Goal: Check status

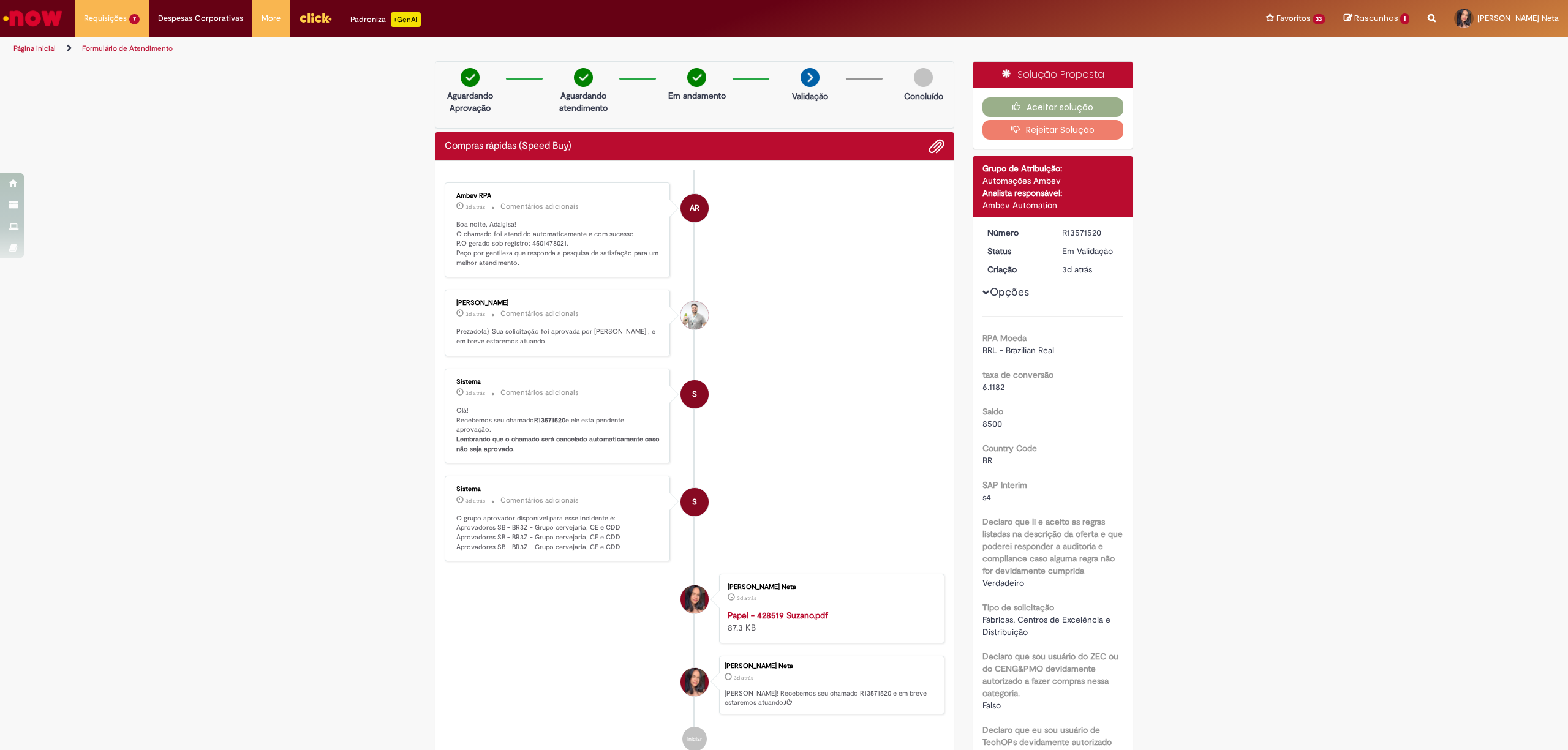
click at [543, 242] on p "Boa noite, Adalgisa! O chamado foi atendido automaticamente e com sucesso. P.O …" at bounding box center [558, 244] width 204 height 49
copy p "4501478021"
click at [862, 293] on ul "AR Ambev RPA 3d atrás 3 dias atrás Comentários adicionais Boa noite, [PERSON_NA…" at bounding box center [695, 467] width 500 height 594
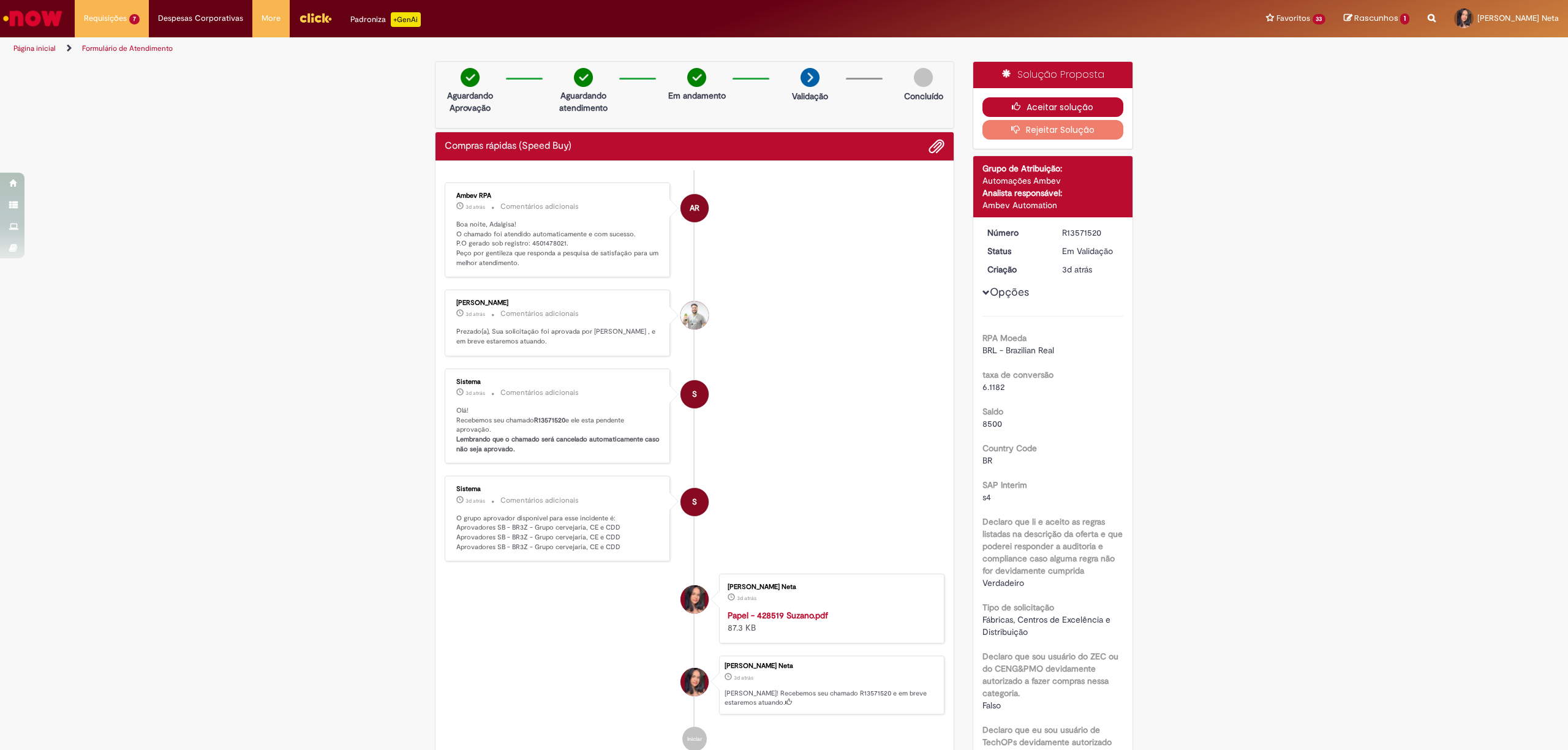
click at [1040, 109] on button "Aceitar solução" at bounding box center [1053, 107] width 141 height 19
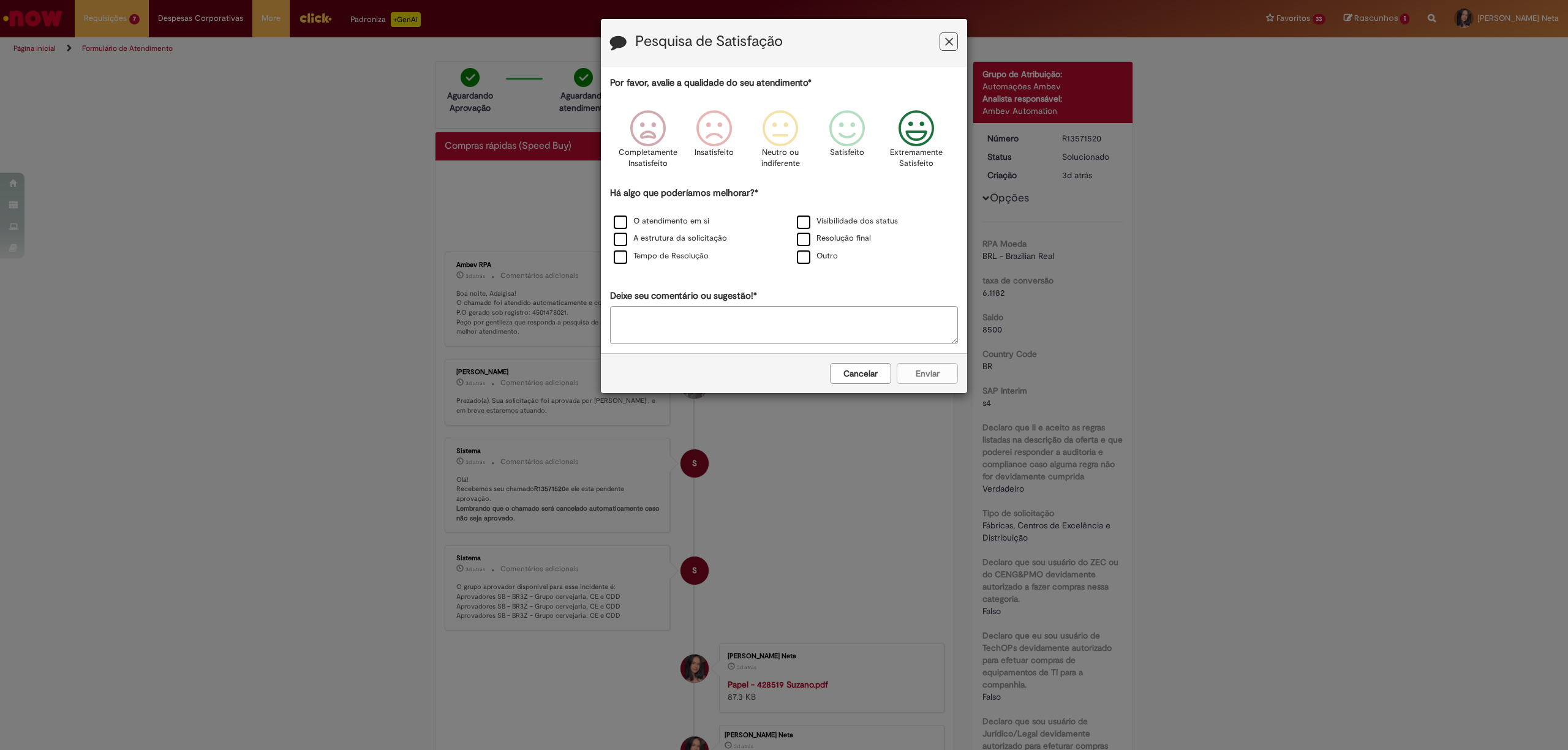
click at [899, 128] on icon "Feedback" at bounding box center [916, 129] width 46 height 37
click at [835, 235] on label "Resolução final" at bounding box center [834, 239] width 74 height 12
click at [930, 372] on button "Enviar" at bounding box center [927, 373] width 61 height 21
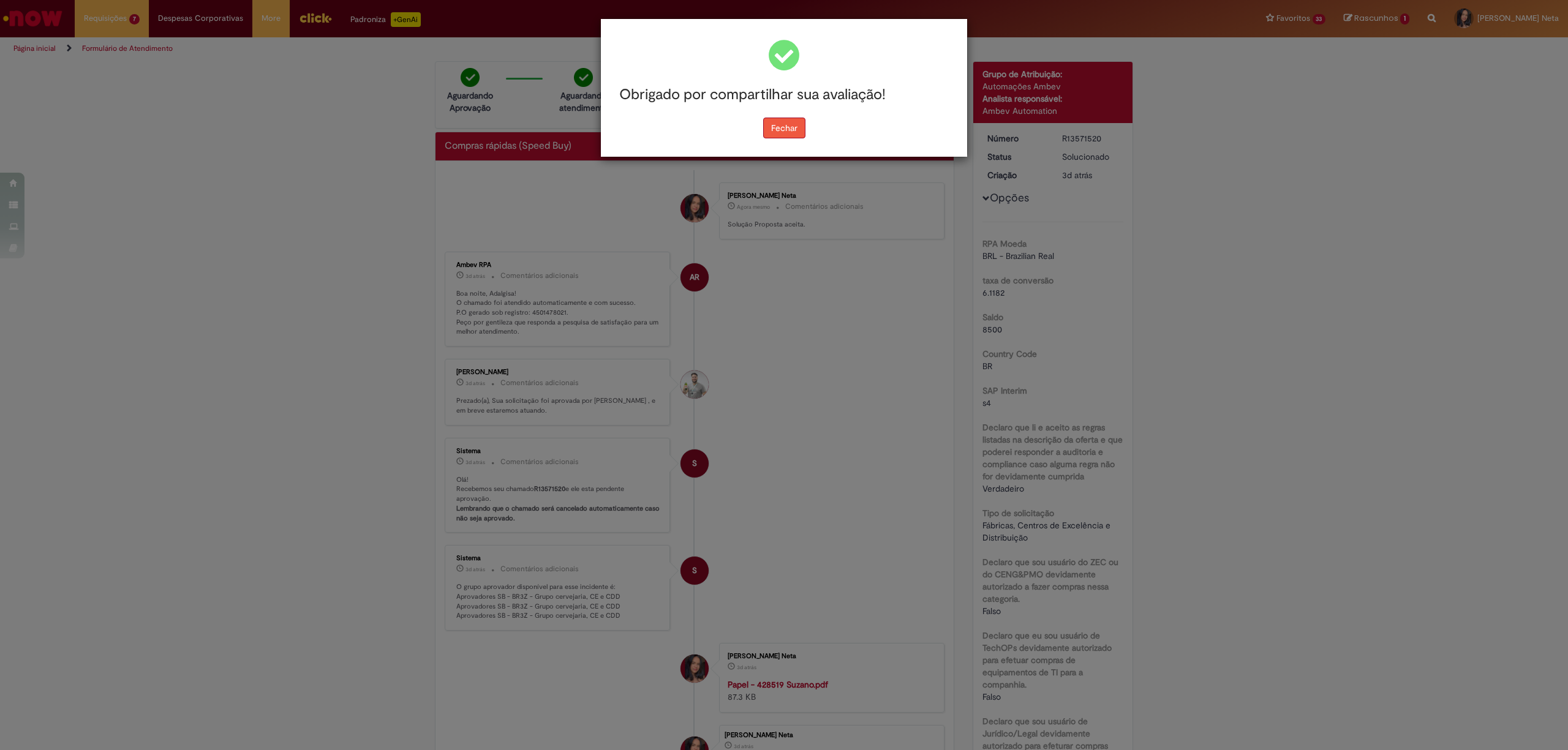
click at [795, 134] on button "Fechar" at bounding box center [784, 128] width 42 height 21
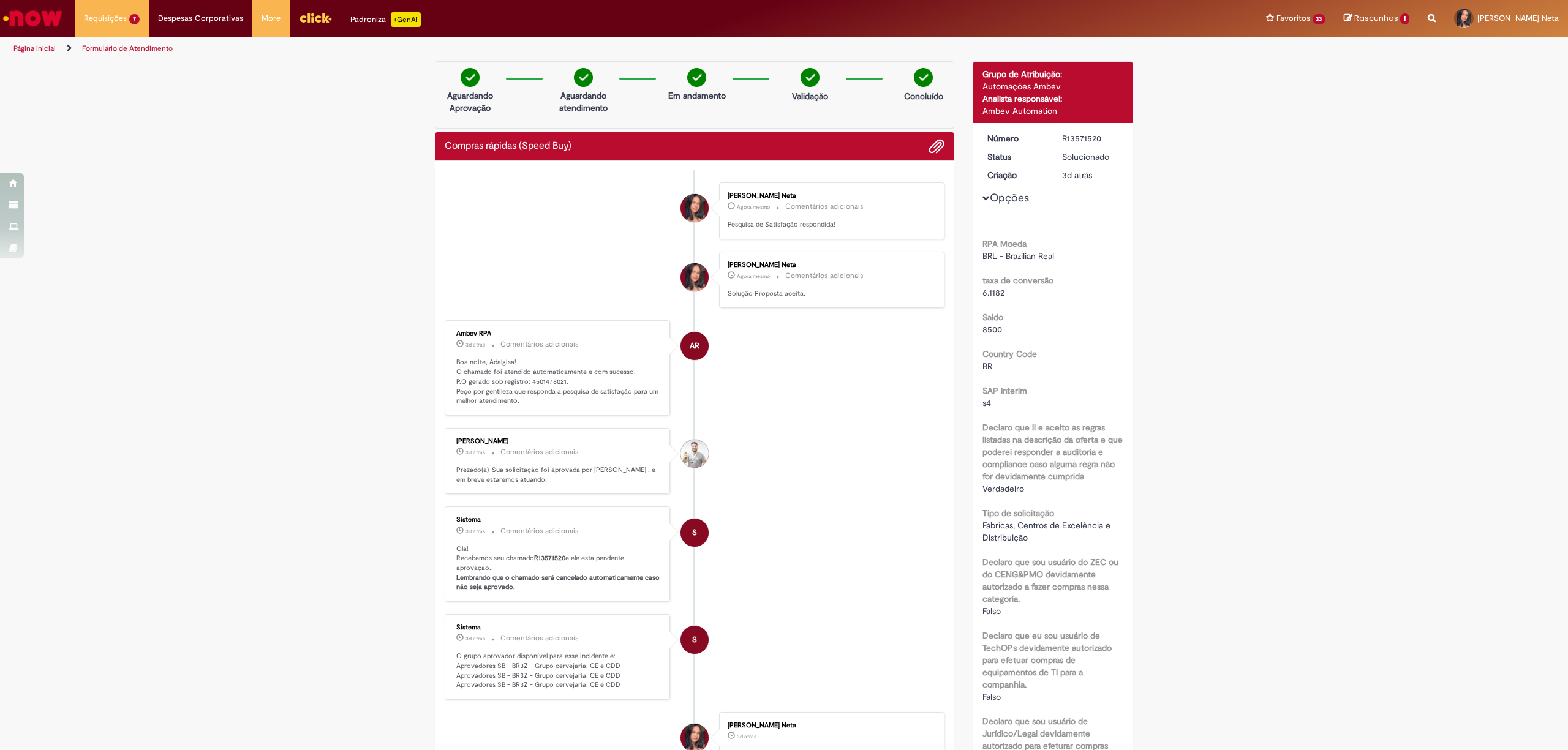
click at [163, 240] on span "3d atrás 3 dias atrás R13569203" at bounding box center [142, 243] width 110 height 10
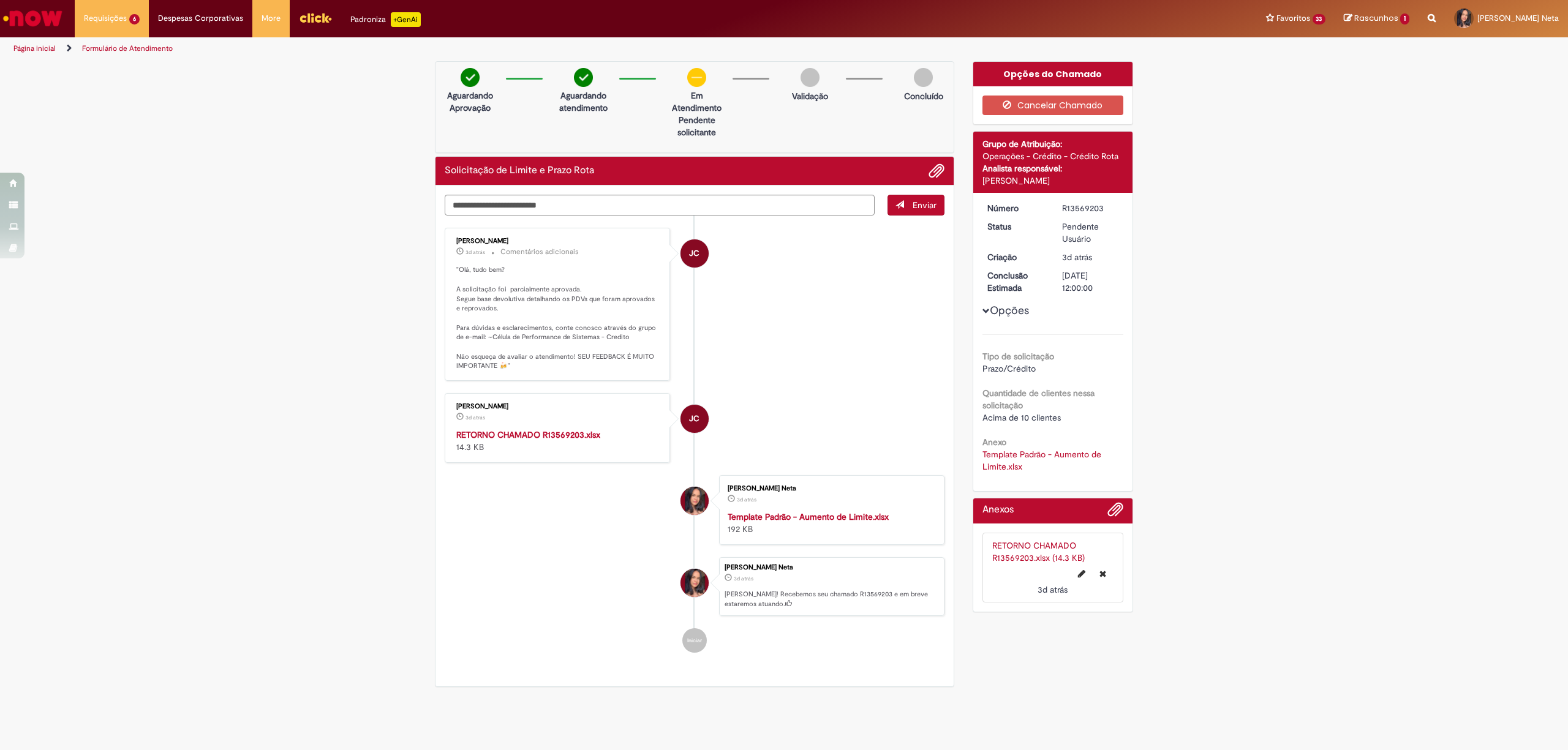
click at [751, 193] on div "Enviar JC [PERSON_NAME] 3d atrás 3 dias atrás Comentários adicionais "Olá, tudo…" at bounding box center [695, 436] width 518 height 501
click at [787, 206] on textarea "Digite sua mensagem aqui..." at bounding box center [660, 205] width 430 height 21
type textarea "**********"
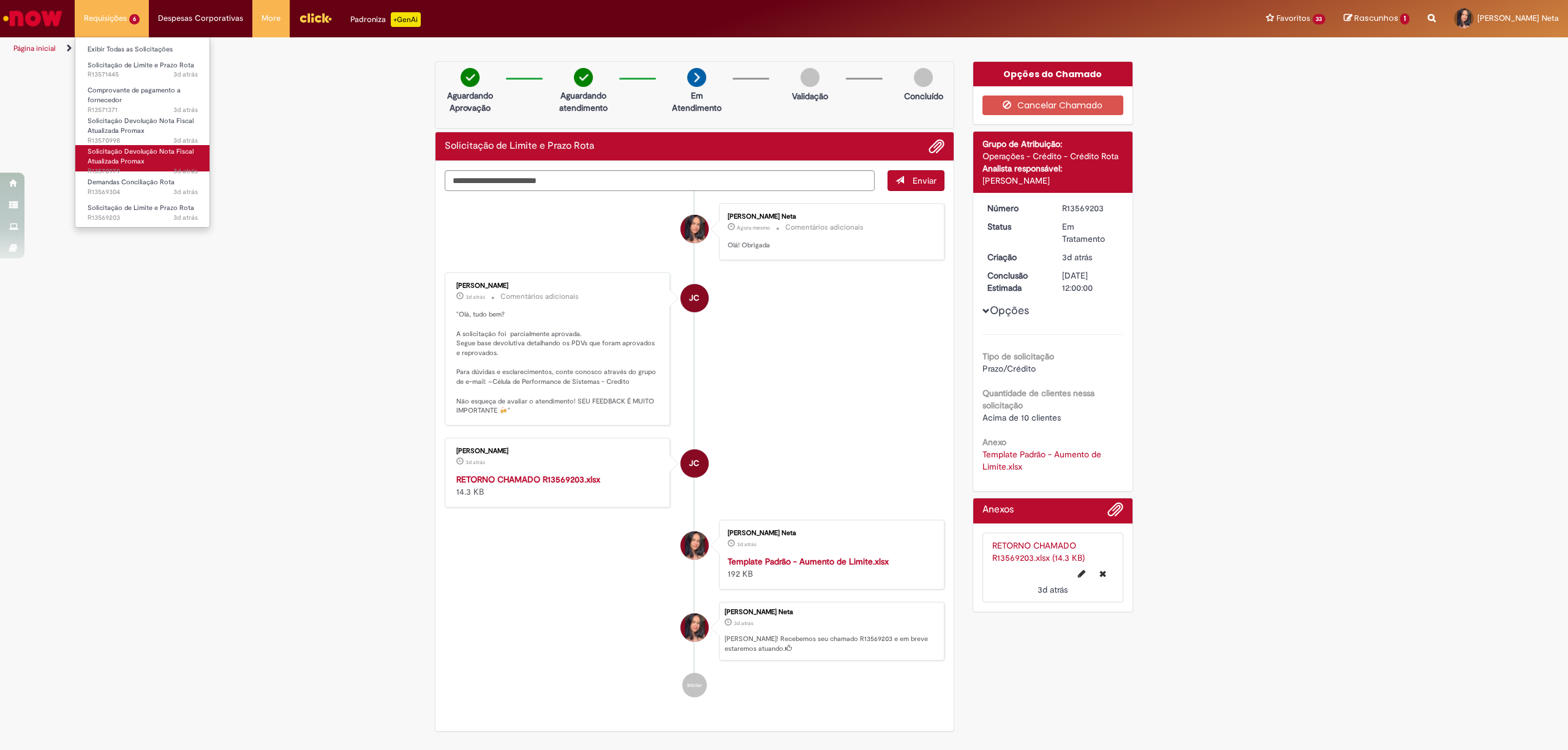
click at [160, 148] on span "Solicitação Devolução Nota Fiscal Atualizada Promax" at bounding box center [140, 156] width 106 height 19
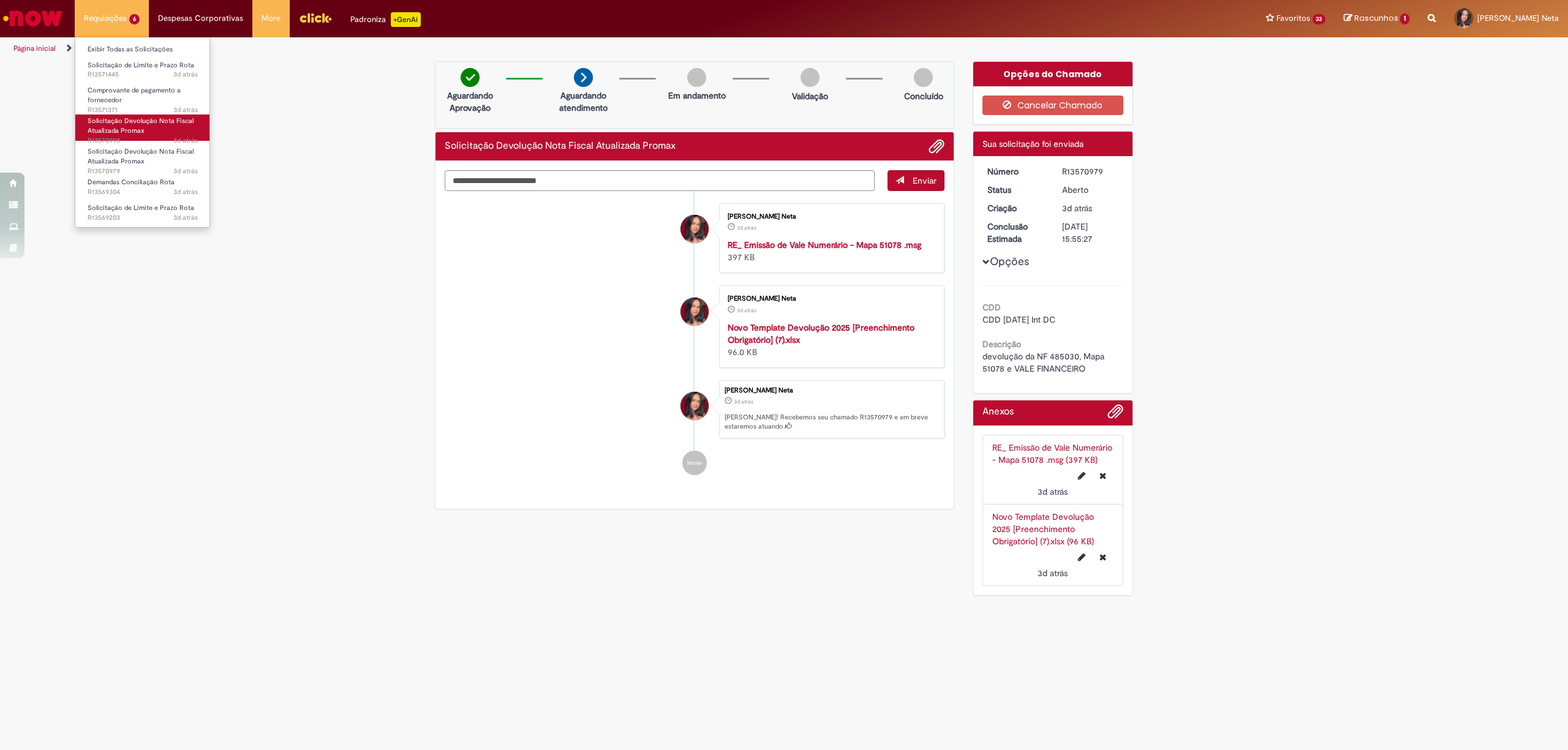
click at [135, 132] on span "Solicitação Devolução Nota Fiscal Atualizada Promax" at bounding box center [140, 125] width 106 height 19
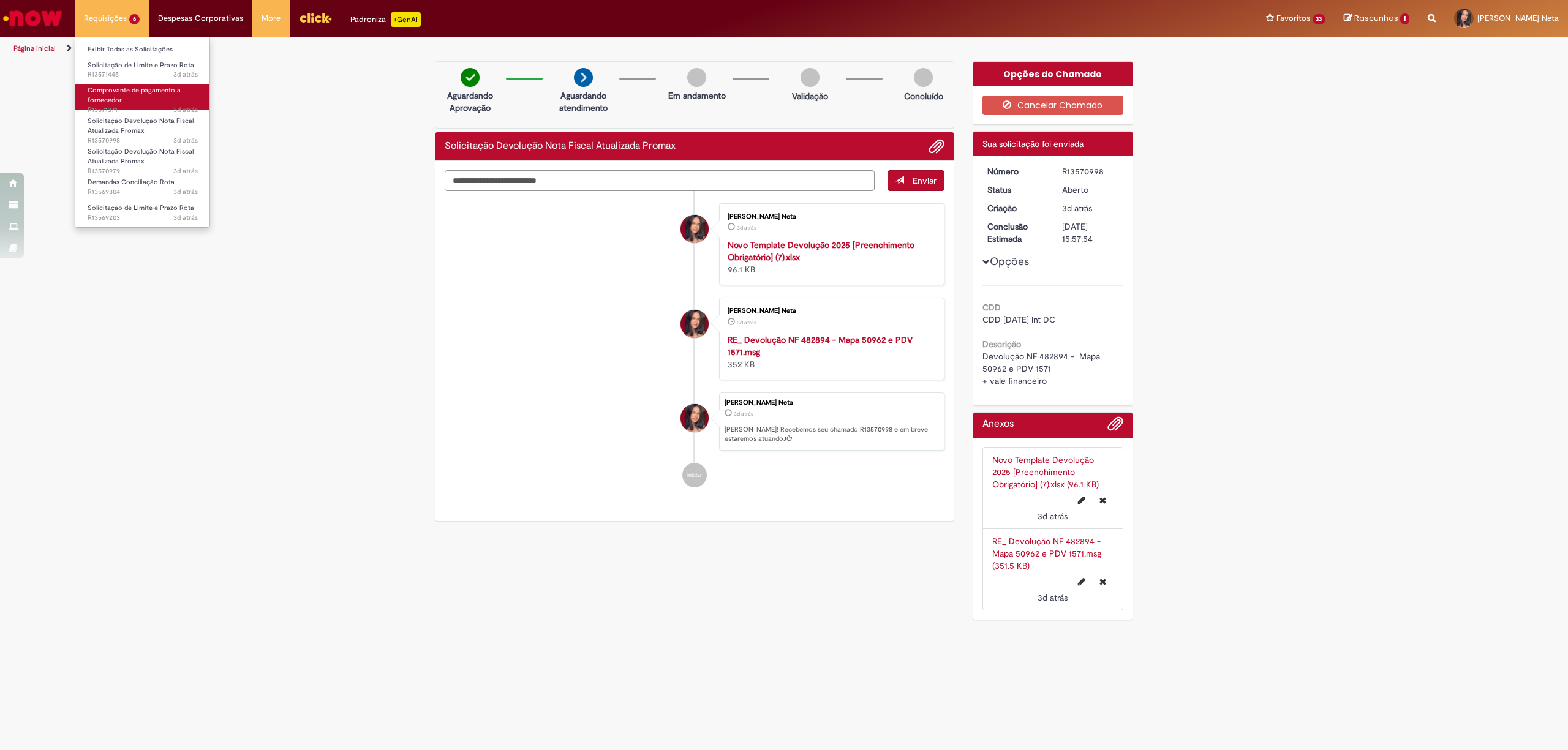
click at [140, 97] on link "Comprovante de pagamento a fornecedor 3d atrás 3 dias atrás R13571371" at bounding box center [143, 97] width 135 height 26
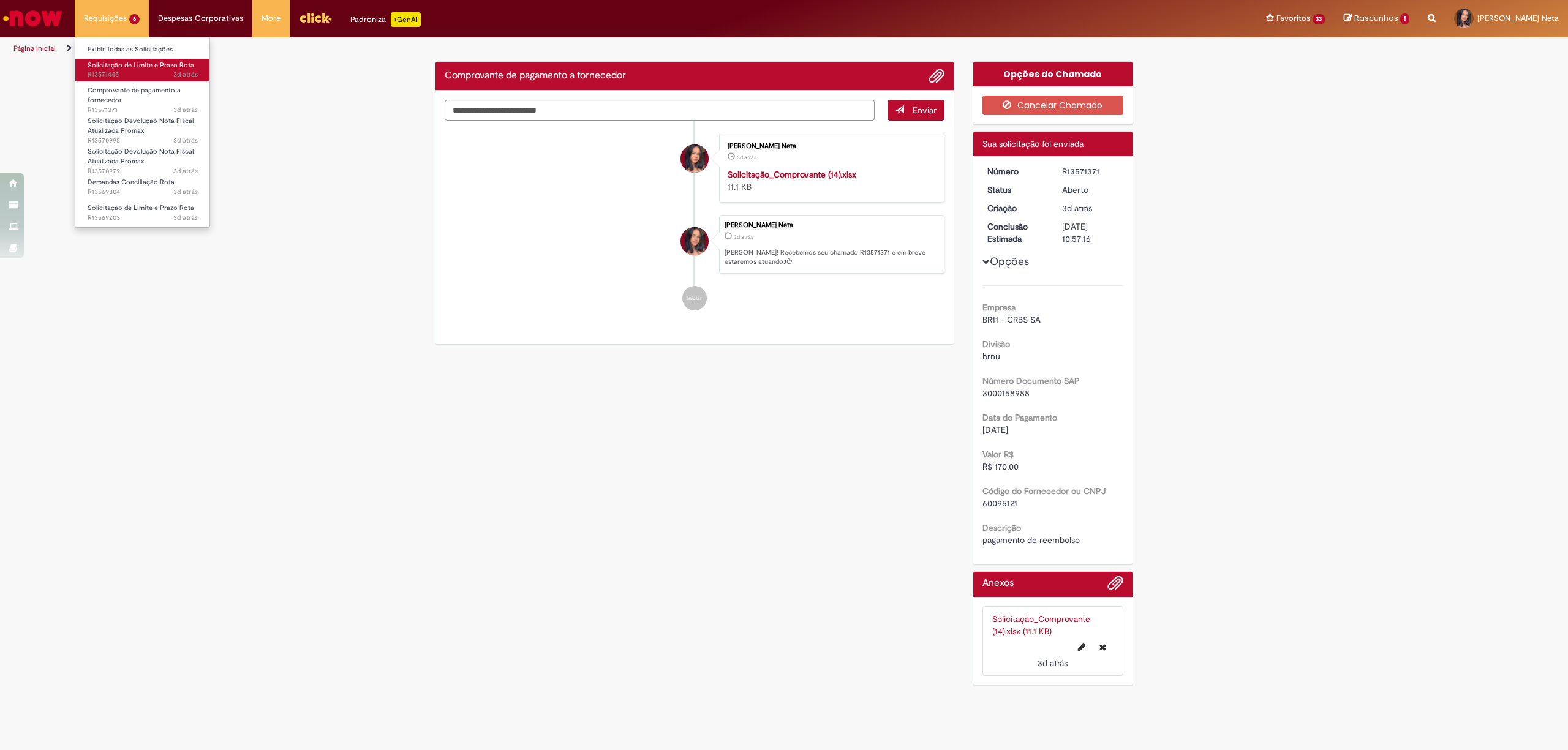
click at [164, 67] on span "Solicitação de Limite e Prazo Rota" at bounding box center [140, 65] width 107 height 9
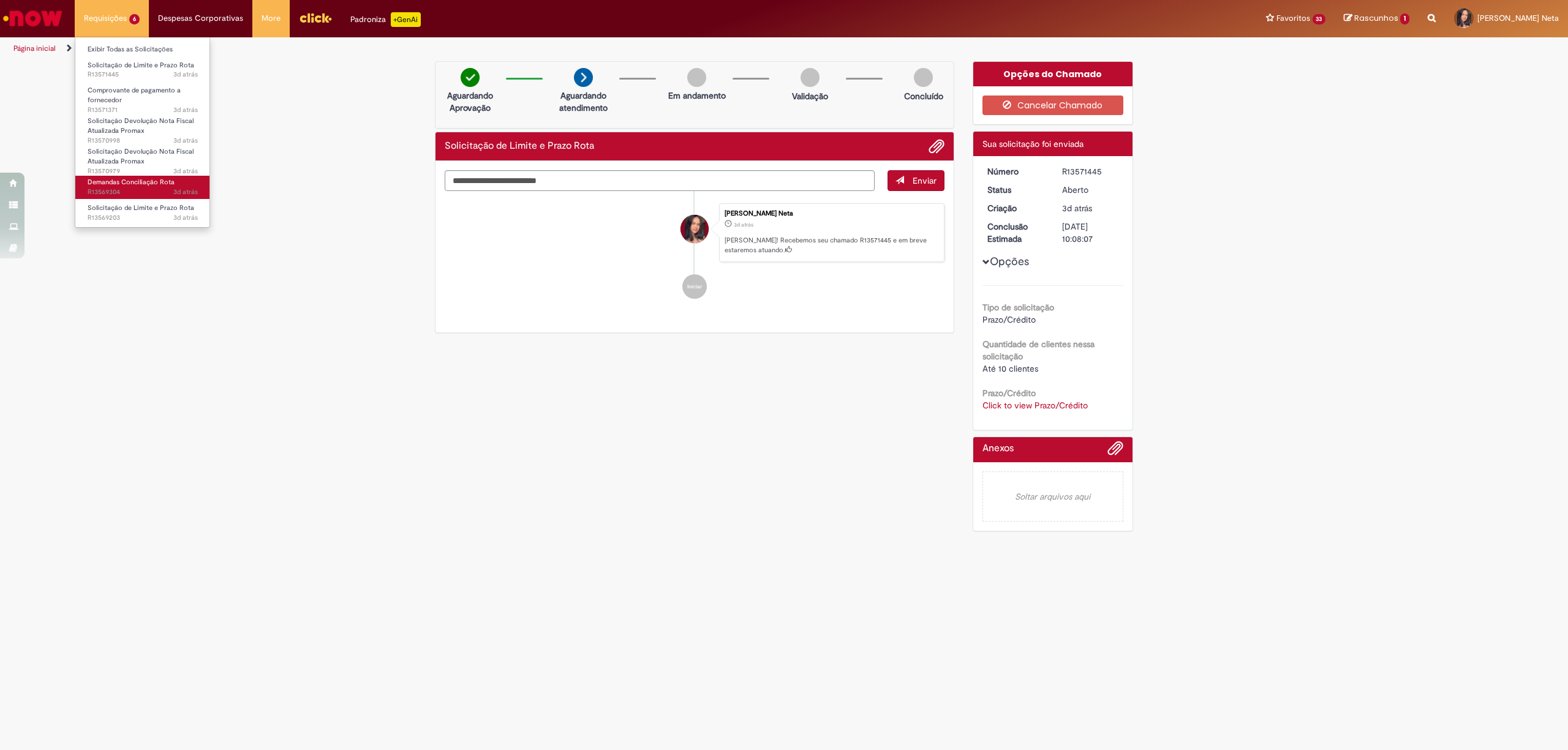
click at [146, 192] on span "3d atrás 3 dias atrás R13569304" at bounding box center [142, 193] width 110 height 10
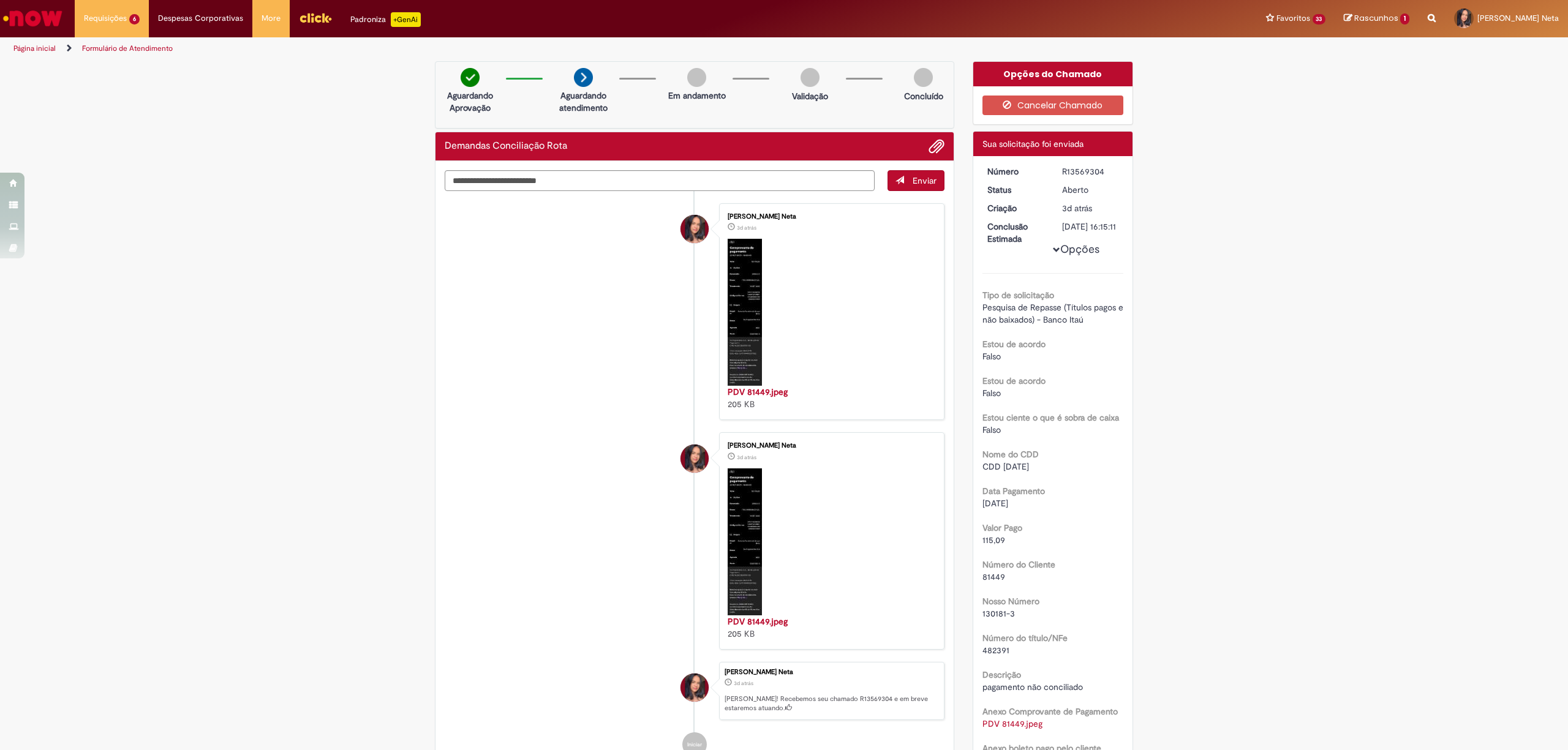
click at [572, 422] on ul "[PERSON_NAME] Neta 3d atrás 3 dias atrás PDV 81449.jpeg 205 KB [PERSON_NAME] Ne…" at bounding box center [695, 479] width 500 height 578
click at [1248, 372] on div "Verificar Código de Barras Aguardando Aprovação Aguardando atendimento Em andam…" at bounding box center [784, 477] width 1568 height 832
click at [283, 296] on div "Verificar Código de Barras Aguardando Aprovação Aguardando atendimento Em andam…" at bounding box center [784, 477] width 1568 height 832
click at [142, 212] on span "Solicitação de Limite e Prazo Rota" at bounding box center [140, 208] width 107 height 9
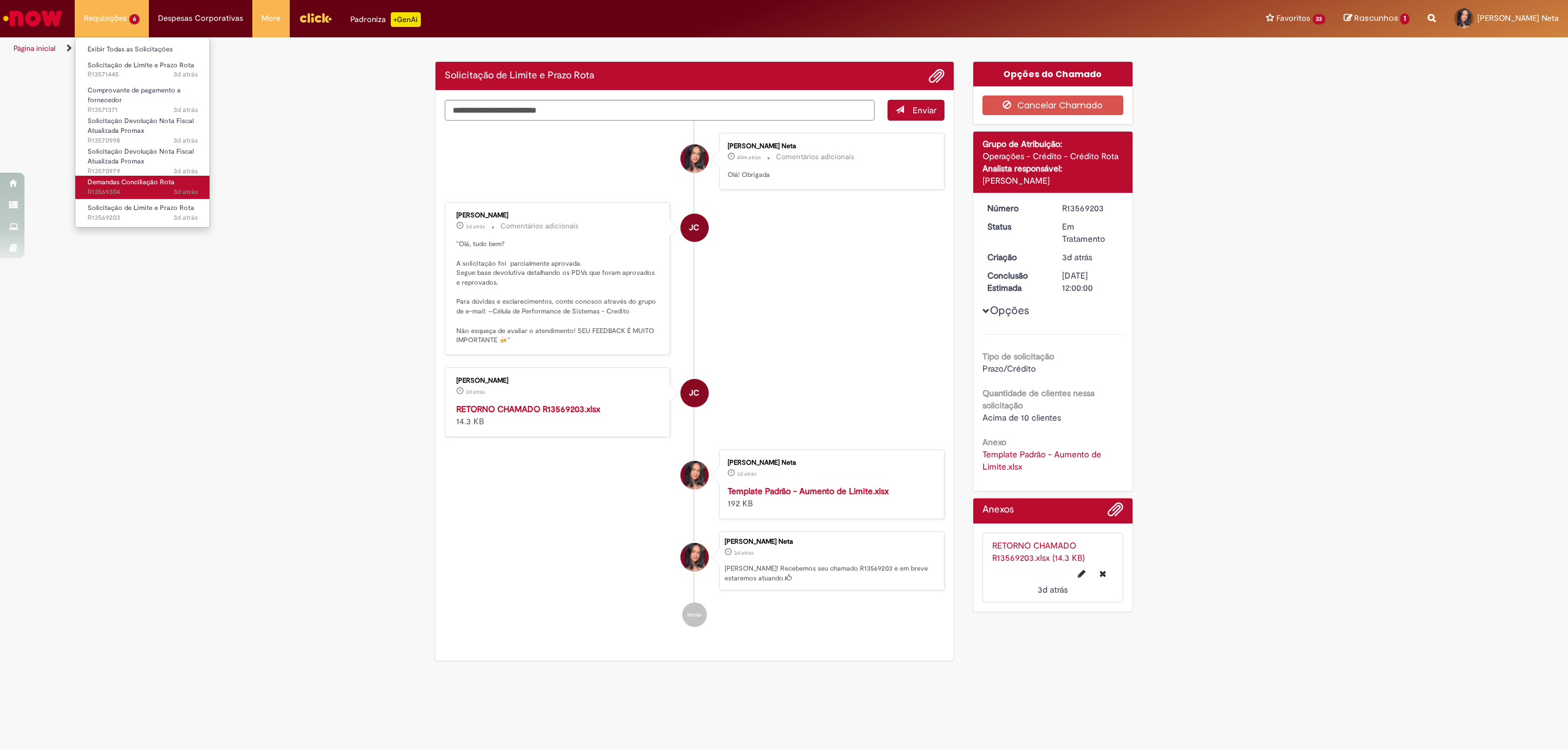
click at [147, 194] on span "3d atrás 3 dias atrás R13569304" at bounding box center [142, 193] width 110 height 10
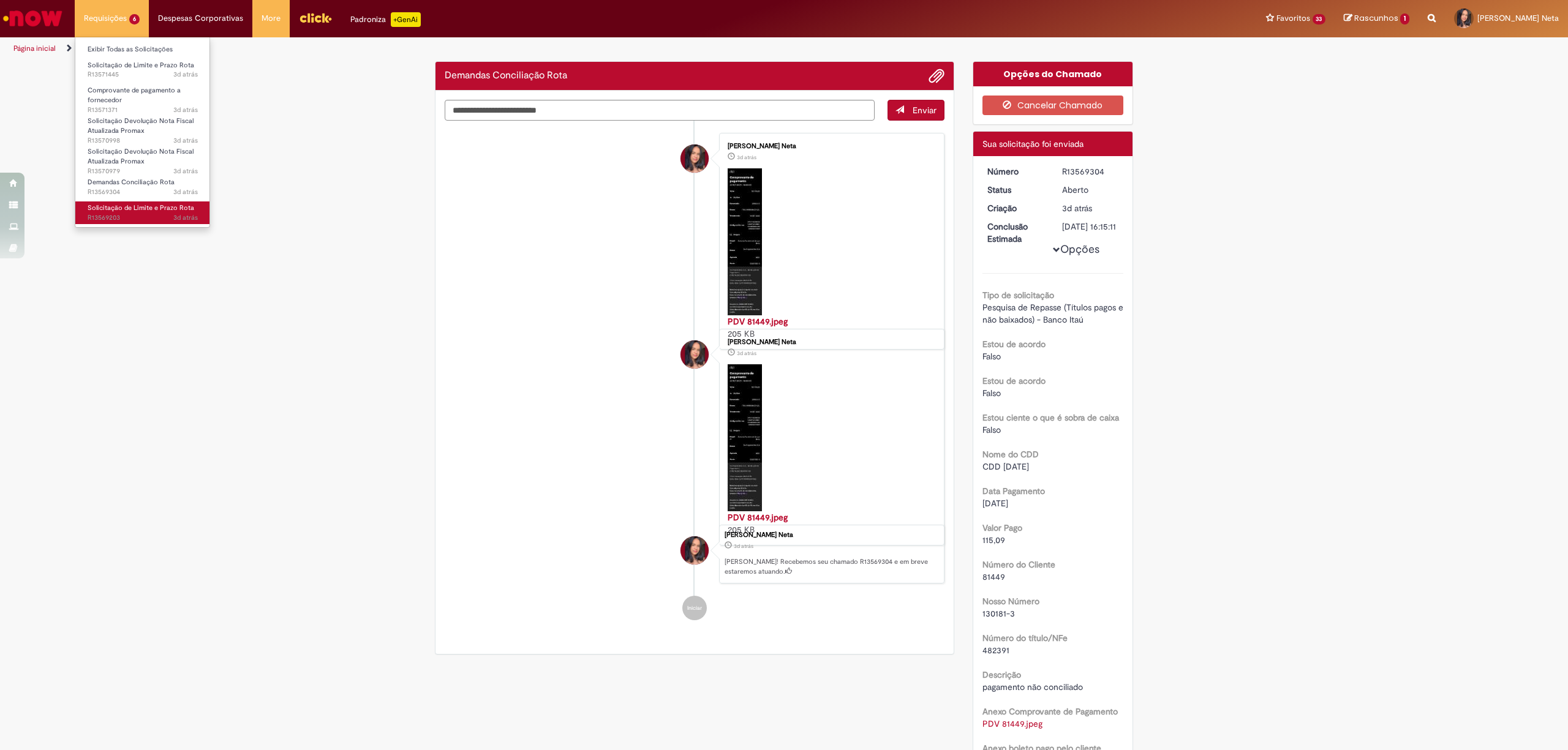
click at [146, 217] on span "3d atrás 3 dias atrás R13569203" at bounding box center [142, 218] width 110 height 10
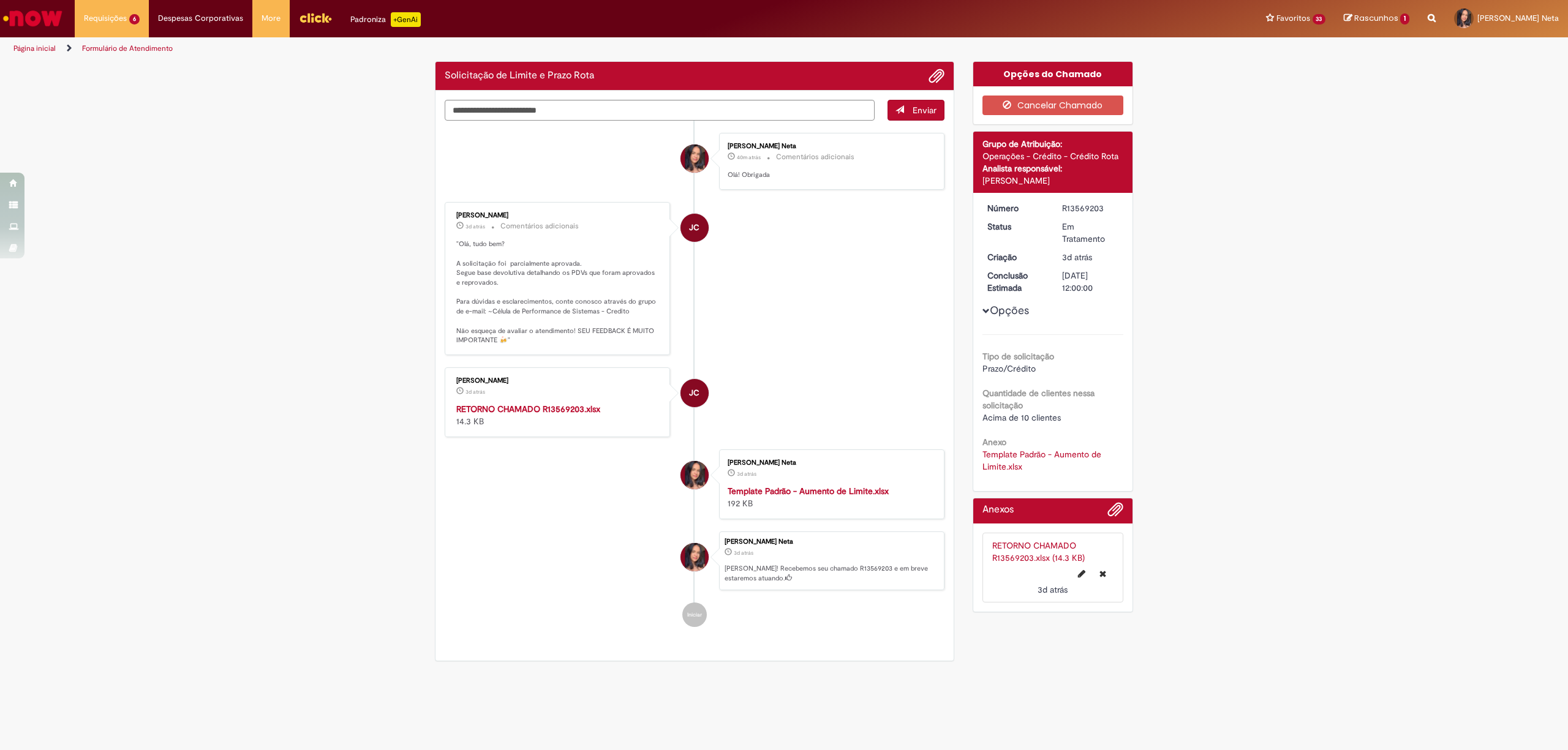
click at [535, 413] on strong "RETORNO CHAMADO R13569203.xlsx" at bounding box center [527, 409] width 144 height 11
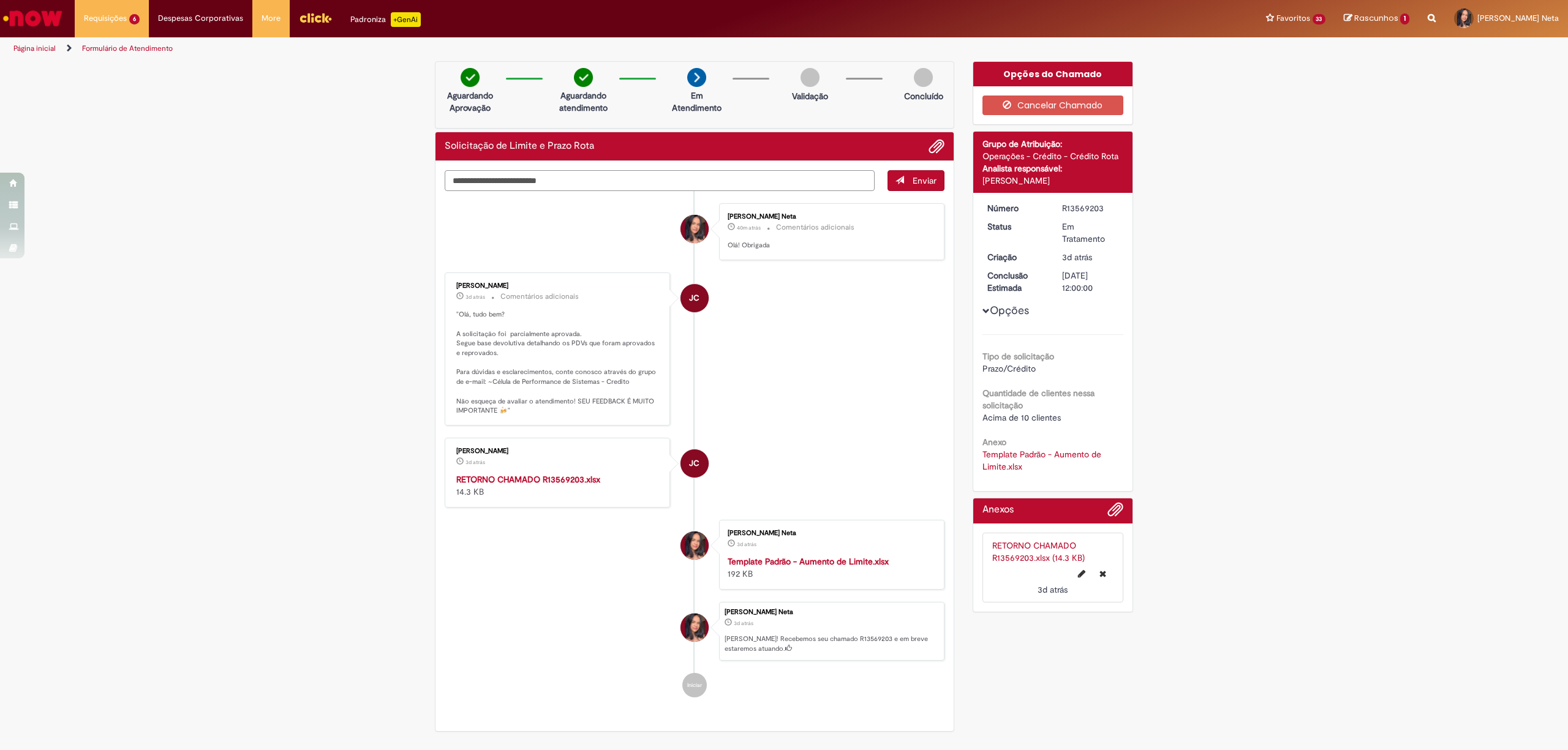
click at [603, 187] on textarea "Digite sua mensagem aqui..." at bounding box center [660, 180] width 430 height 21
type textarea "**********"
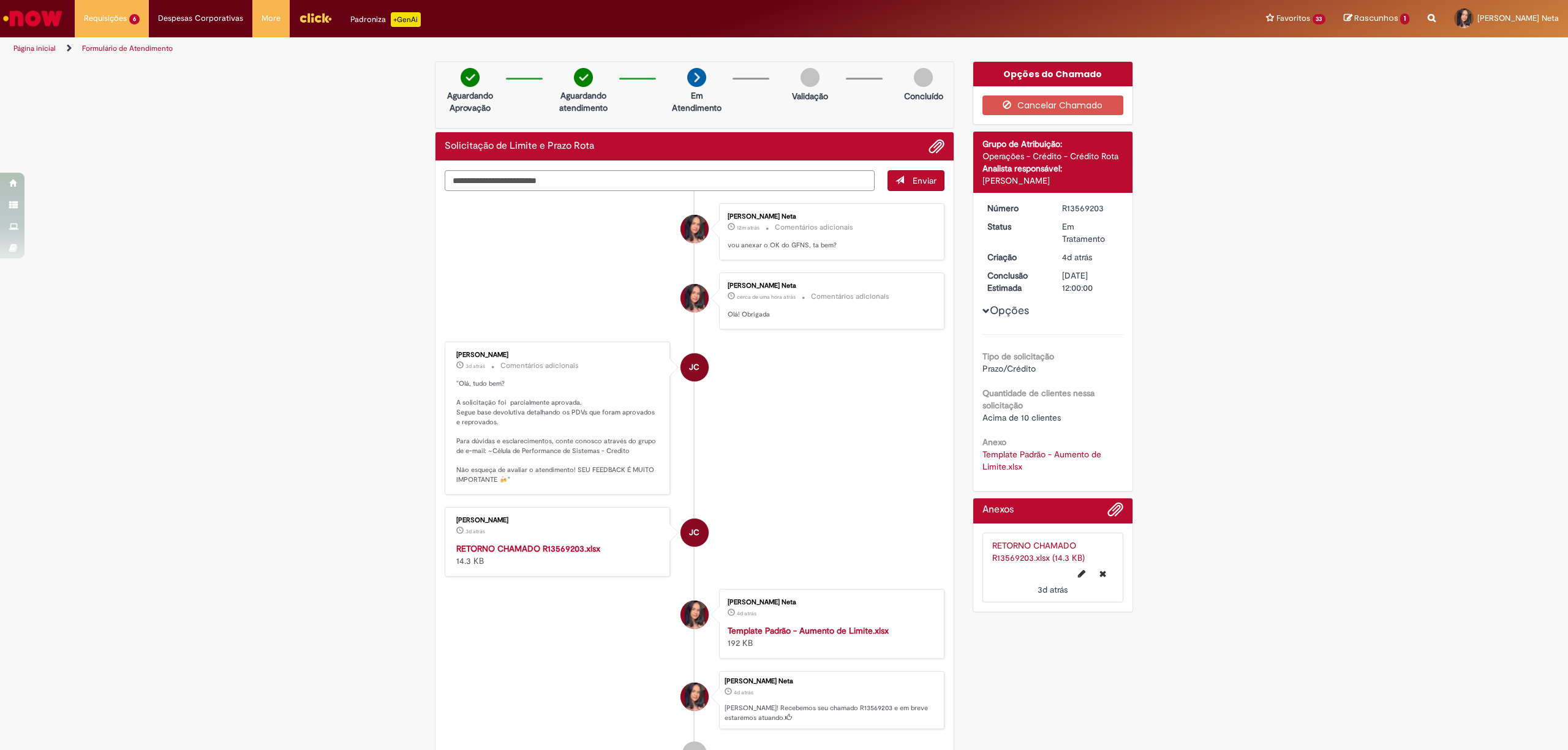
click at [276, 467] on div "Verificar Código de Barras Aguardando Aprovação Aguardando atendimento Em Atend…" at bounding box center [784, 434] width 1568 height 746
click at [920, 152] on li at bounding box center [932, 146] width 25 height 16
click at [930, 151] on span "Adicionar anexos" at bounding box center [936, 146] width 14 height 14
